Goal: Task Accomplishment & Management: Manage account settings

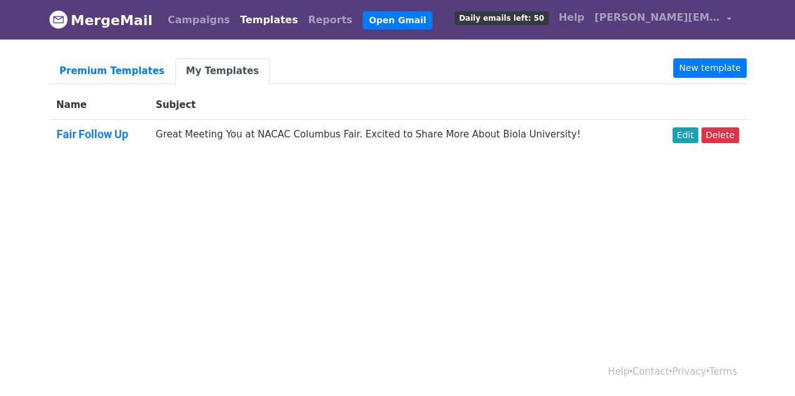
click at [146, 170] on body "MergeMail Campaigns Templates Reports Open Gmail Daily emails left: 50 Help rit…" at bounding box center [397, 107] width 795 height 214
click at [382, 214] on html "MergeMail Campaigns Templates Reports Open Gmail Daily emails left: 50 Help rit…" at bounding box center [397, 198] width 795 height 396
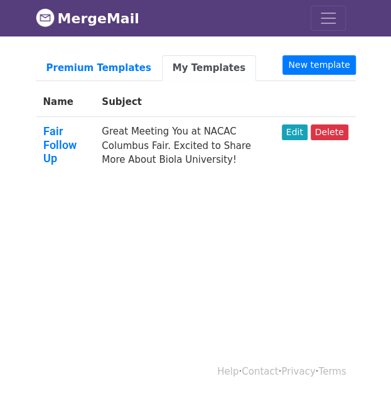
click at [391, 175] on body "MergeMail Campaigns Templates Reports Open Gmail Daily emails left: 50 Help rit…" at bounding box center [195, 119] width 391 height 238
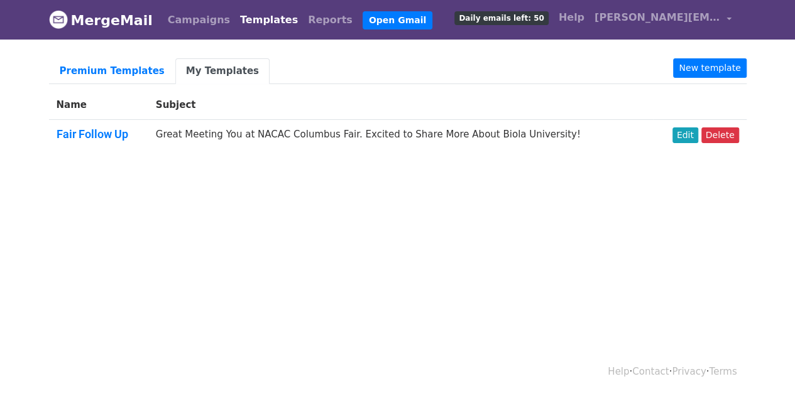
click at [136, 202] on body "MergeMail Campaigns Templates Reports Open Gmail Daily emails left: 50 Help rit…" at bounding box center [397, 107] width 795 height 214
click at [686, 130] on link "Edit" at bounding box center [685, 136] width 26 height 16
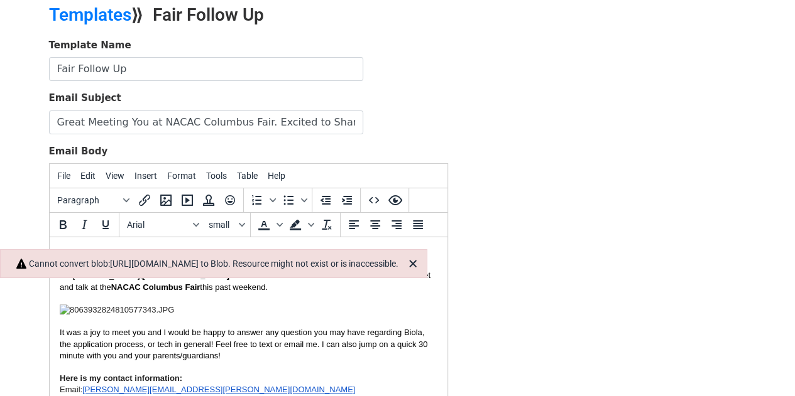
scroll to position [126, 0]
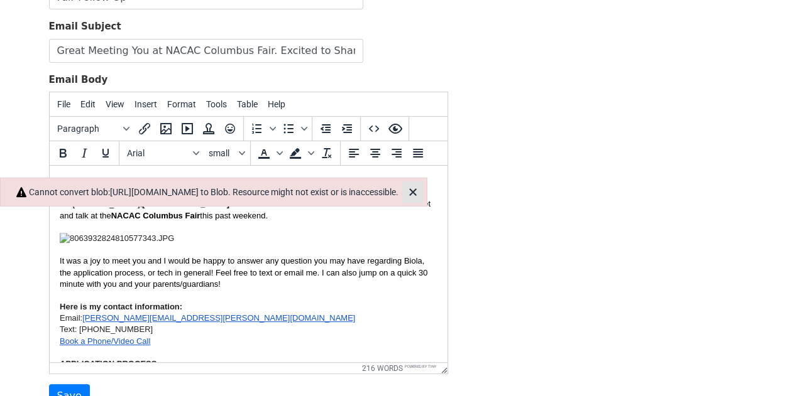
click at [416, 189] on icon "Close" at bounding box center [412, 192] width 7 height 7
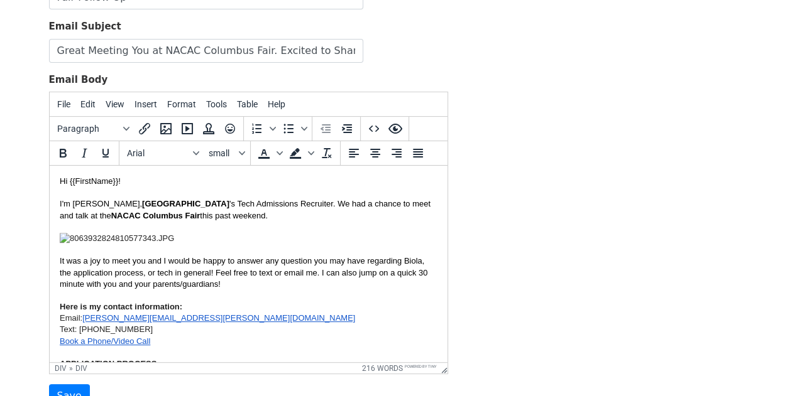
drag, startPoint x: 196, startPoint y: 237, endPoint x: 31, endPoint y: 236, distance: 164.6
click at [191, 239] on div "​ ​" at bounding box center [248, 238] width 378 height 11
drag, startPoint x: 197, startPoint y: 237, endPoint x: 82, endPoint y: 239, distance: 114.4
click at [82, 239] on div "​ ​" at bounding box center [248, 238] width 378 height 11
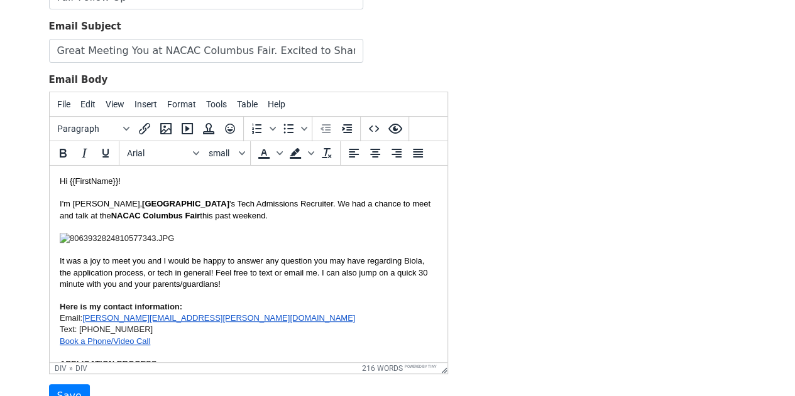
click at [114, 239] on img at bounding box center [116, 238] width 114 height 11
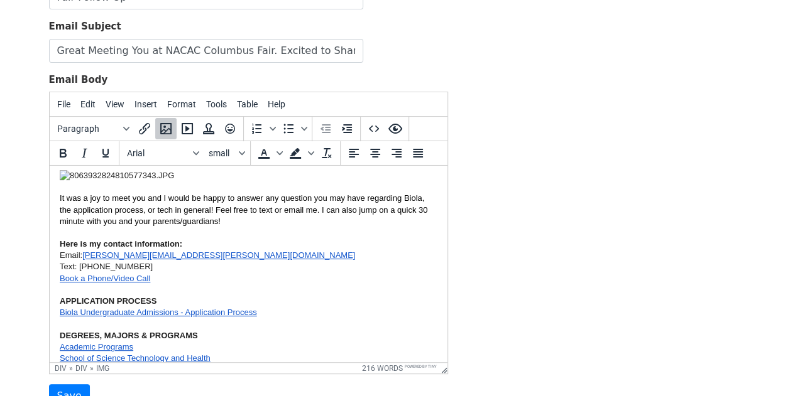
click at [157, 288] on div at bounding box center [248, 290] width 378 height 11
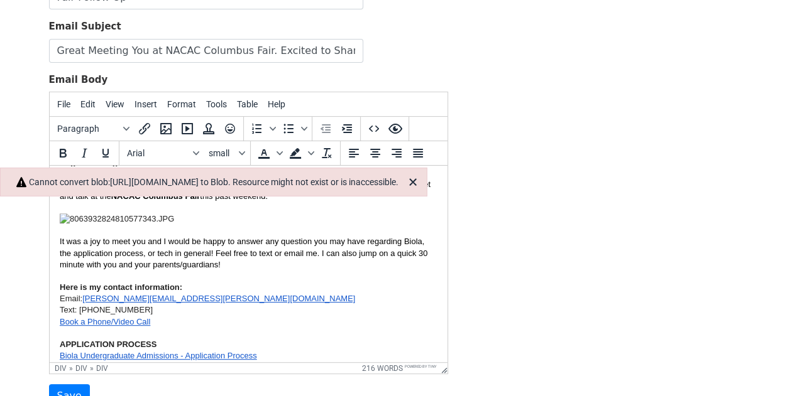
scroll to position [0, 0]
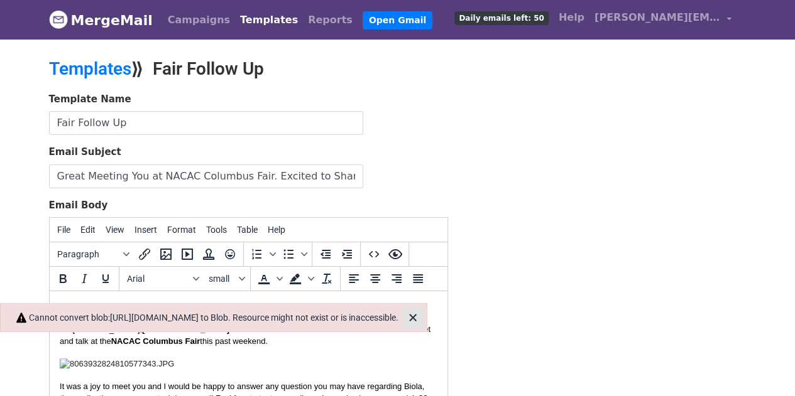
click at [420, 315] on icon "Close" at bounding box center [412, 317] width 15 height 15
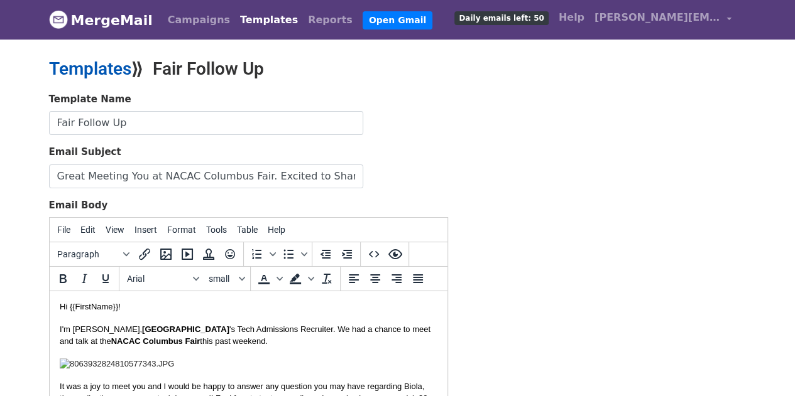
click at [123, 68] on link "Templates" at bounding box center [90, 68] width 82 height 21
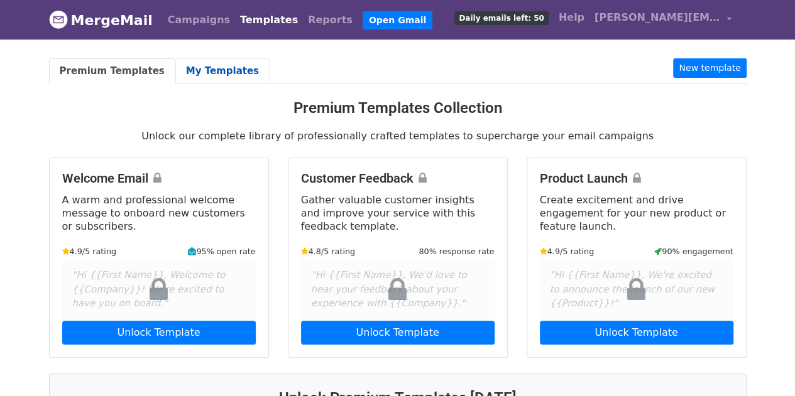
click at [209, 75] on link "My Templates" at bounding box center [222, 71] width 94 height 26
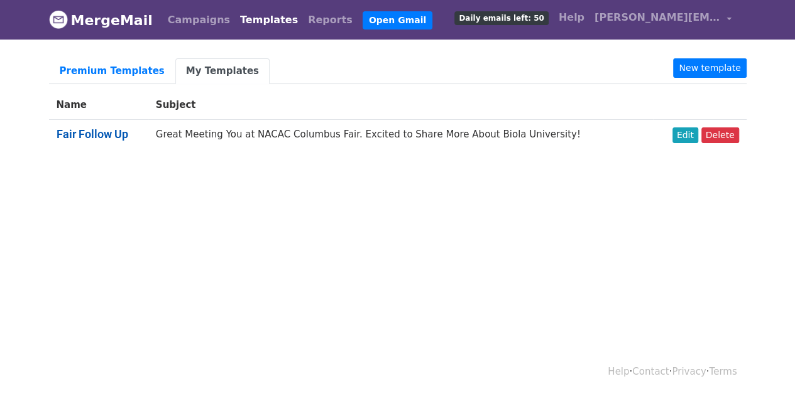
click at [101, 139] on link "Fair Follow Up" at bounding box center [93, 134] width 72 height 13
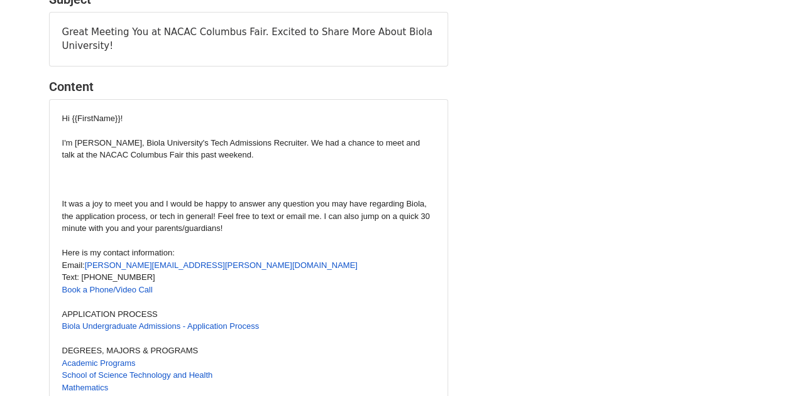
scroll to position [126, 0]
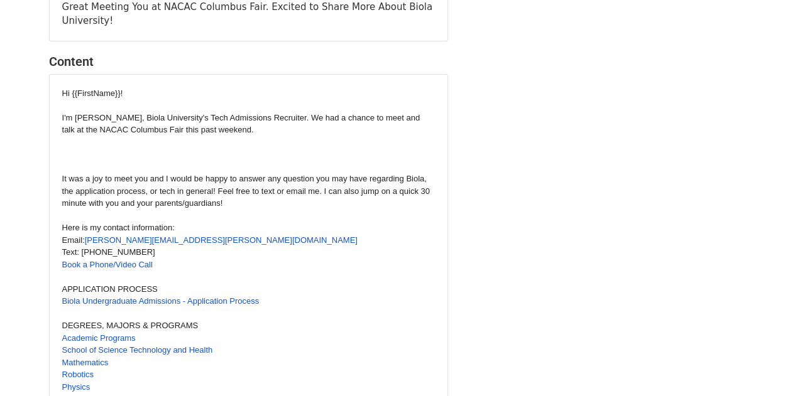
click at [160, 136] on div at bounding box center [248, 142] width 373 height 13
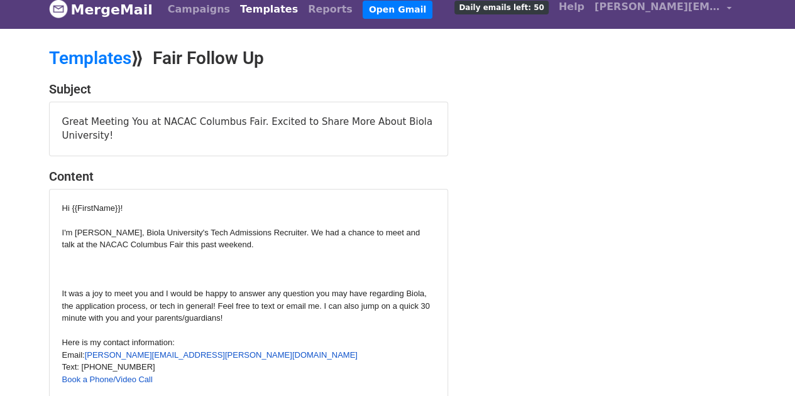
scroll to position [0, 0]
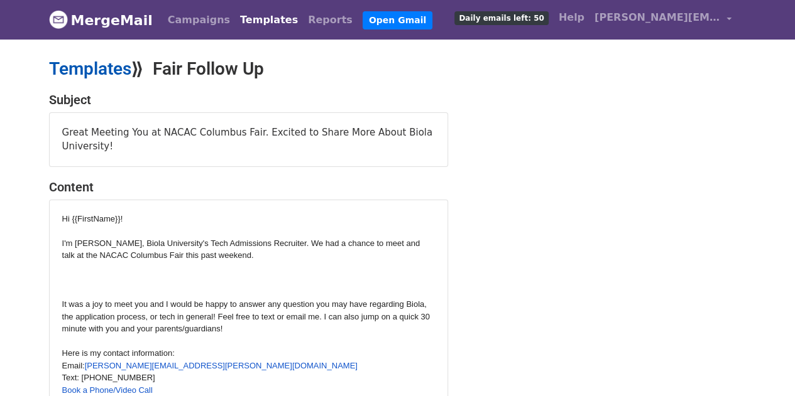
click at [118, 66] on link "Templates" at bounding box center [90, 68] width 82 height 21
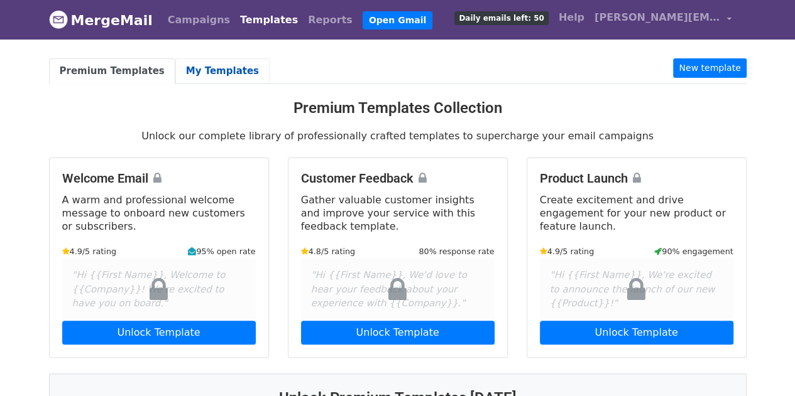
click at [225, 73] on link "My Templates" at bounding box center [222, 71] width 94 height 26
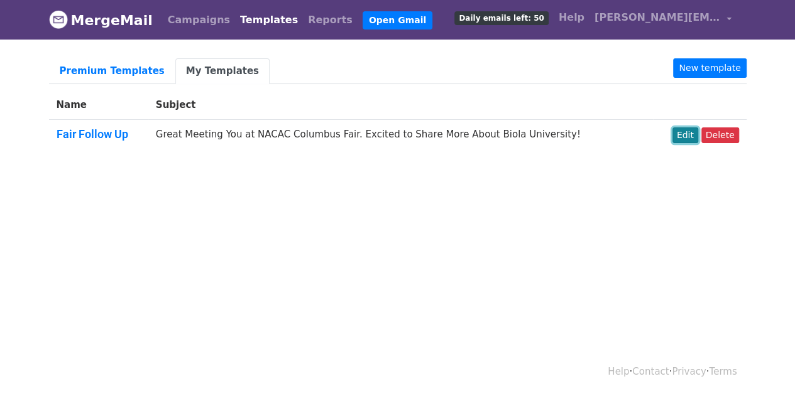
click at [692, 131] on link "Edit" at bounding box center [685, 136] width 26 height 16
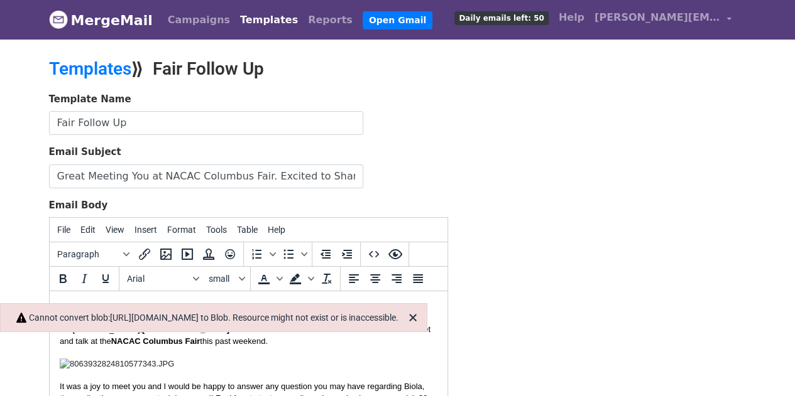
scroll to position [126, 0]
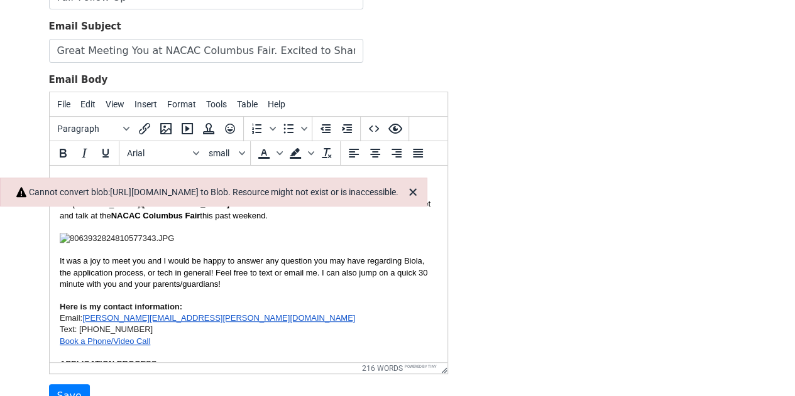
click at [138, 260] on font "It was a joy to meet you and I would be happy to answer any question you may ha…" at bounding box center [243, 272] width 368 height 32
click at [158, 231] on div at bounding box center [248, 227] width 378 height 11
click at [167, 264] on font "It was a joy to meet you and I would be happy to answer any question you may ha…" at bounding box center [243, 272] width 368 height 32
click at [184, 243] on div "​ ​" at bounding box center [248, 238] width 378 height 11
click at [165, 128] on icon "Insert/edit image" at bounding box center [165, 128] width 15 height 15
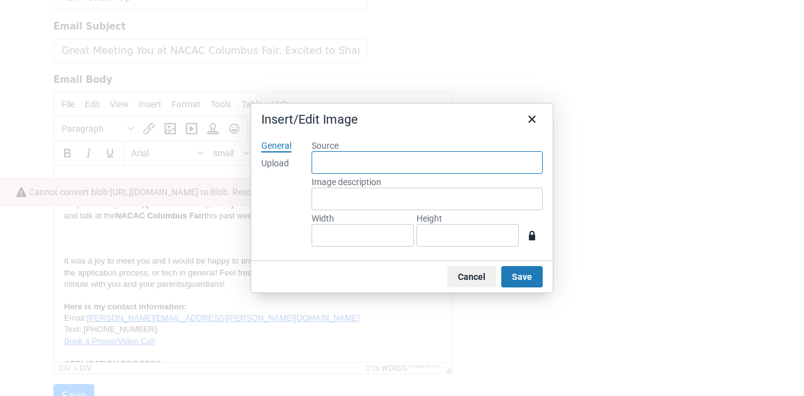
click at [407, 172] on input "Source" at bounding box center [427, 162] width 231 height 23
click at [278, 158] on div "Upload" at bounding box center [275, 164] width 28 height 13
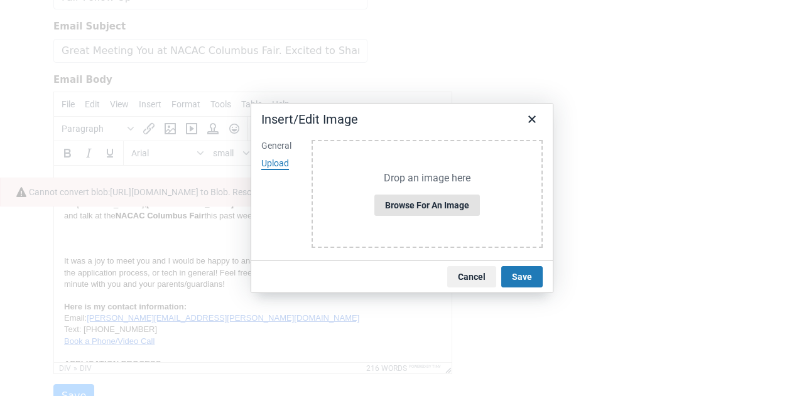
click at [390, 205] on button "Browse for an image" at bounding box center [427, 205] width 106 height 21
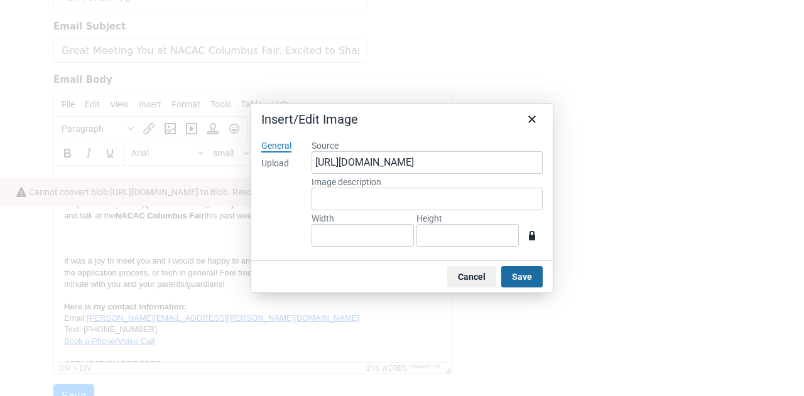
type input "240"
type input "320"
click at [526, 281] on button "Save" at bounding box center [521, 276] width 41 height 21
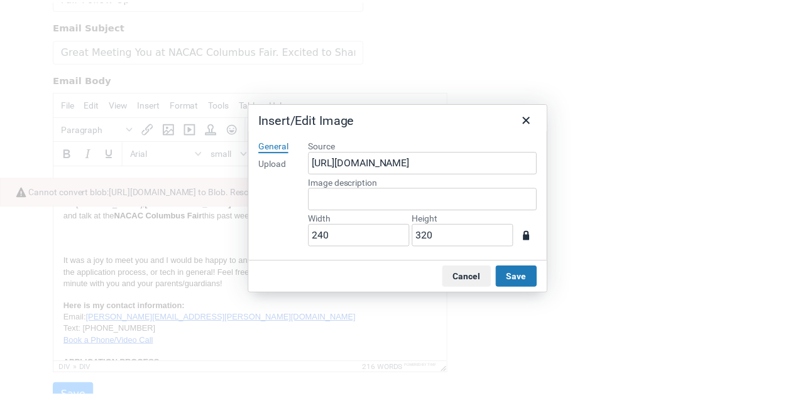
scroll to position [72, 0]
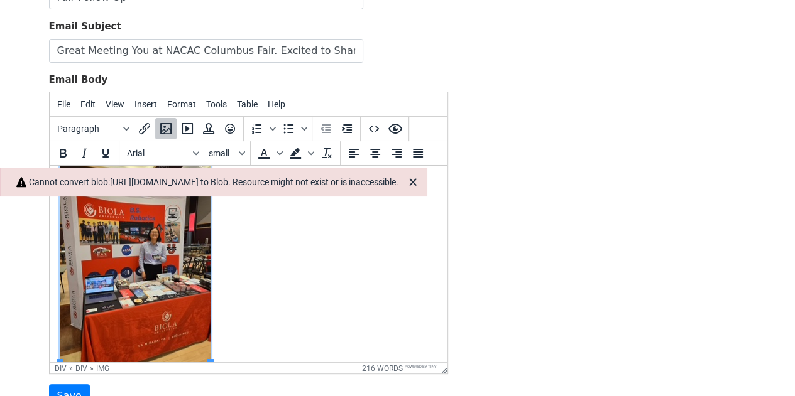
click at [323, 263] on div "​ ​" at bounding box center [248, 263] width 378 height 204
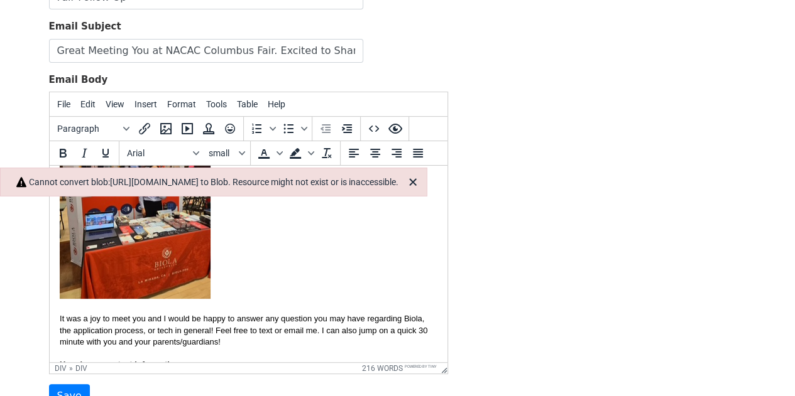
scroll to position [189, 0]
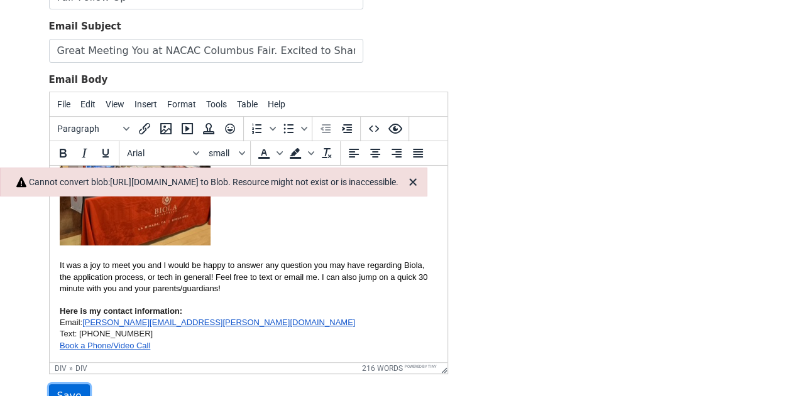
click at [62, 391] on input "Save" at bounding box center [69, 397] width 41 height 24
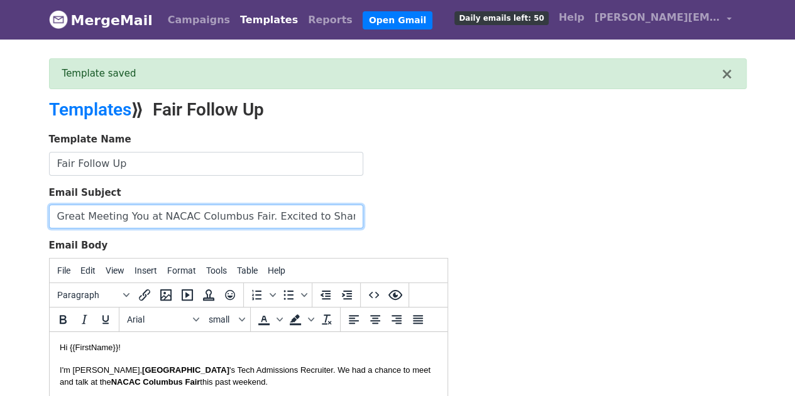
click at [249, 212] on input "Great Meeting You at NACAC Columbus Fair. Excited to Share More About Biola Uni…" at bounding box center [206, 217] width 314 height 24
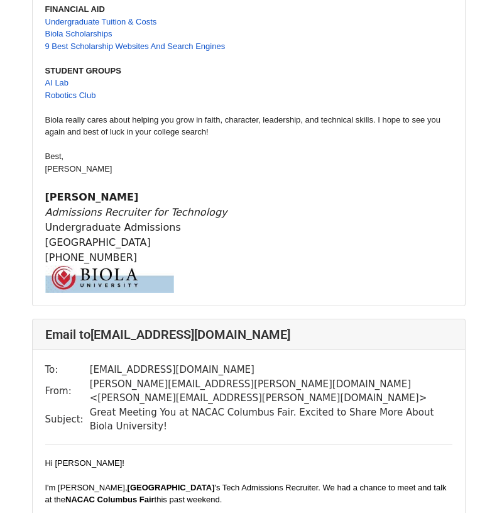
scroll to position [3456, 0]
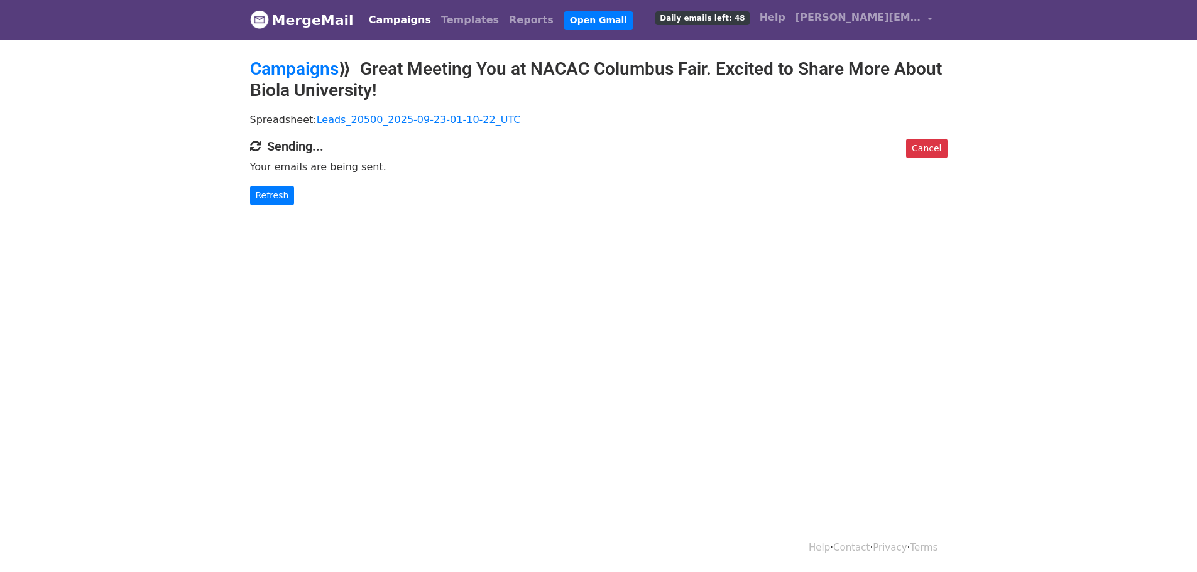
click at [148, 161] on body "MergeMail Campaigns Templates Reports Open Gmail Daily emails left: 48 Help [PE…" at bounding box center [598, 128] width 1197 height 256
